Goal: Navigation & Orientation: Find specific page/section

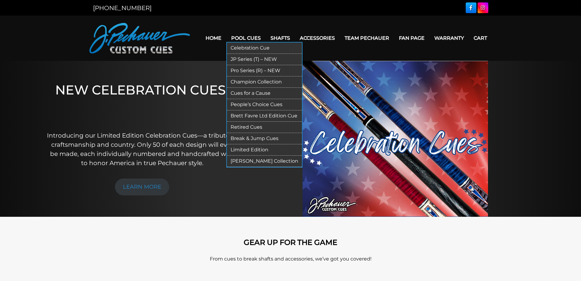
click at [240, 38] on link "Pool Cues" at bounding box center [245, 38] width 39 height 16
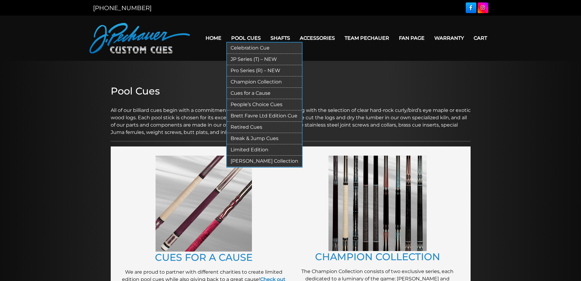
click at [241, 60] on link "JP Series (T) – NEW" at bounding box center [264, 59] width 75 height 11
